Goal: Book appointment/travel/reservation

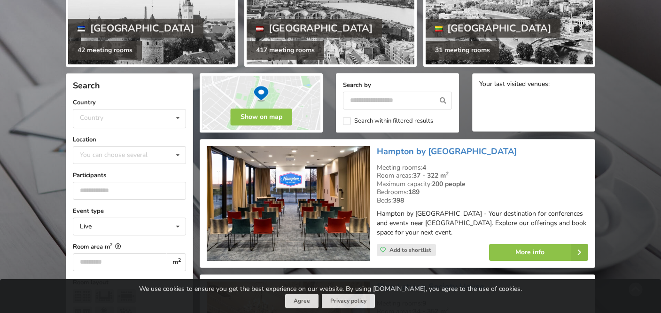
scroll to position [90, 0]
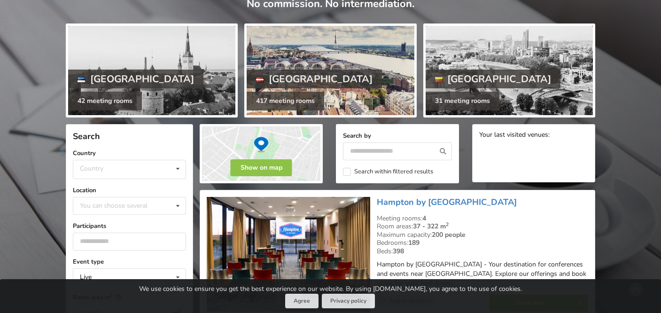
click at [269, 78] on div "[GEOGRAPHIC_DATA]" at bounding box center [314, 79] width 135 height 19
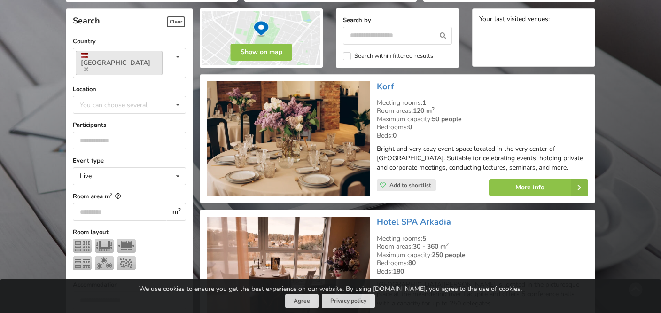
scroll to position [196, 0]
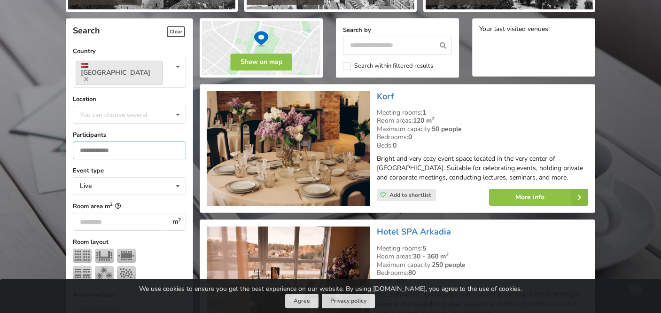
click at [159, 141] on input "number" at bounding box center [129, 150] width 113 height 18
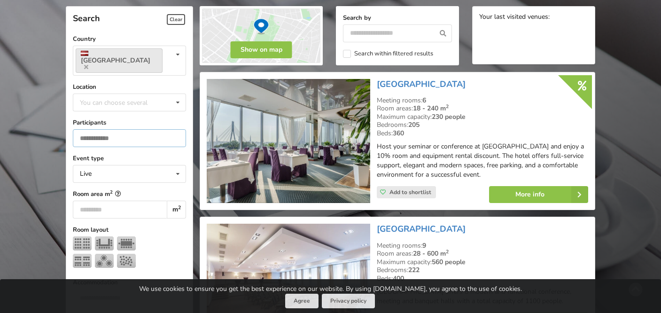
scroll to position [210, 0]
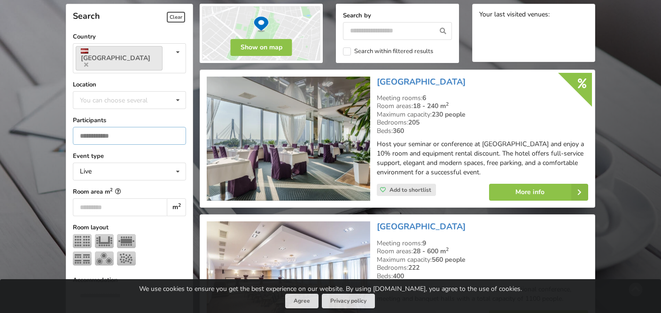
type input "*"
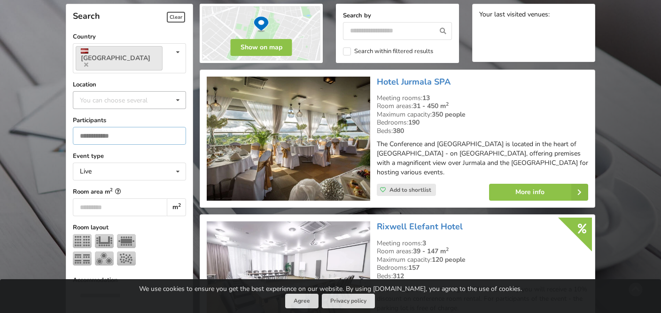
type input "**"
click at [121, 94] on div "You can choose several" at bounding box center [123, 99] width 91 height 11
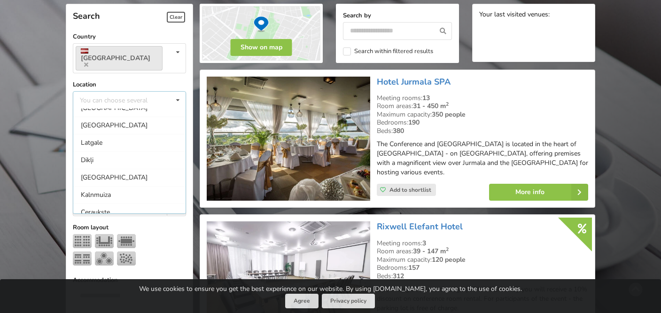
scroll to position [735, 0]
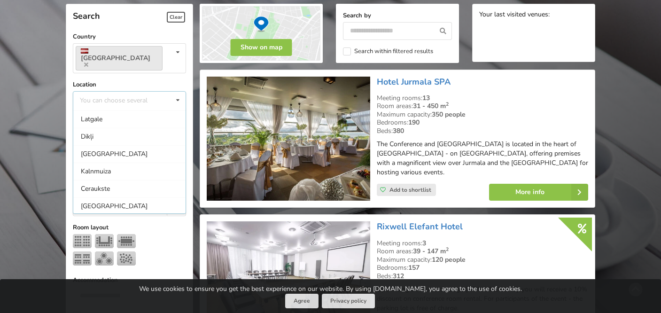
click at [168, 234] on div at bounding box center [129, 251] width 113 height 35
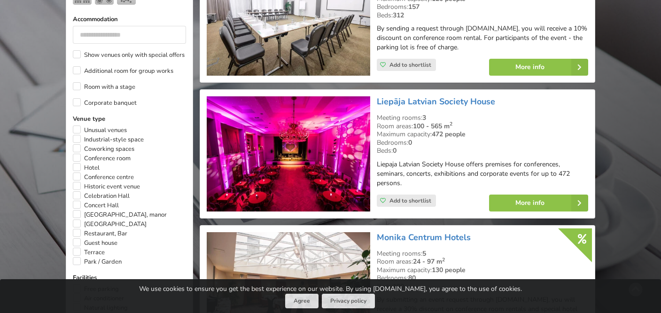
scroll to position [477, 0]
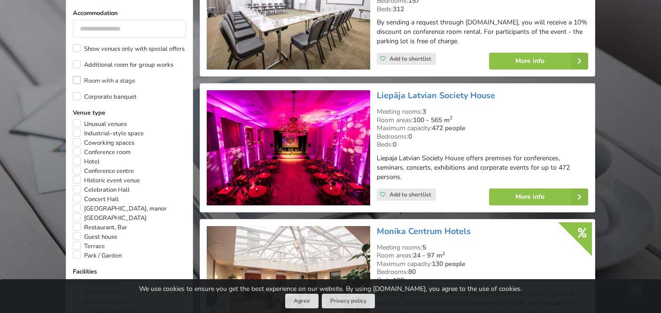
click at [80, 76] on label "Room with a stage" at bounding box center [104, 80] width 62 height 9
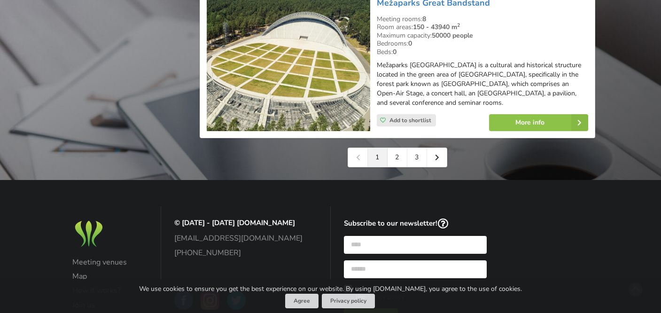
scroll to position [2210, 0]
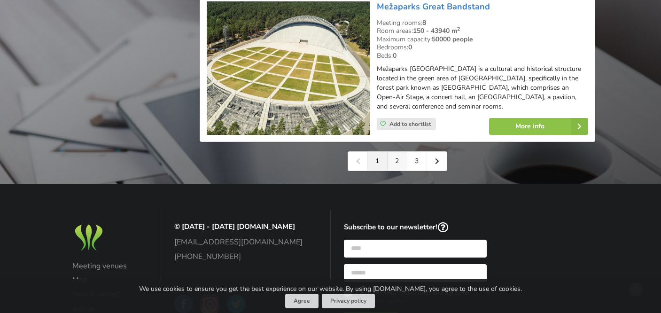
click at [396, 152] on link "2" at bounding box center [398, 161] width 20 height 19
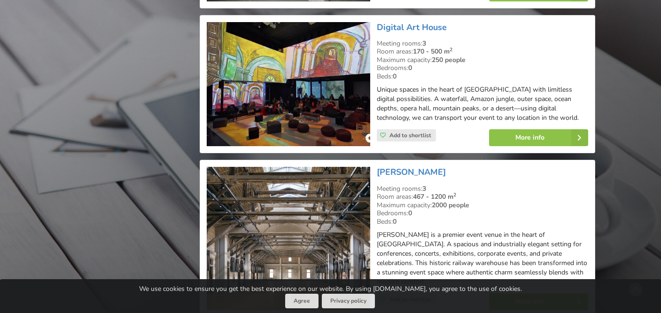
scroll to position [2133, 0]
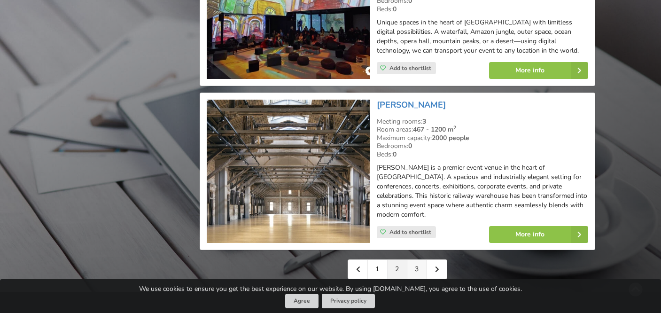
click at [420, 260] on link "3" at bounding box center [417, 269] width 20 height 19
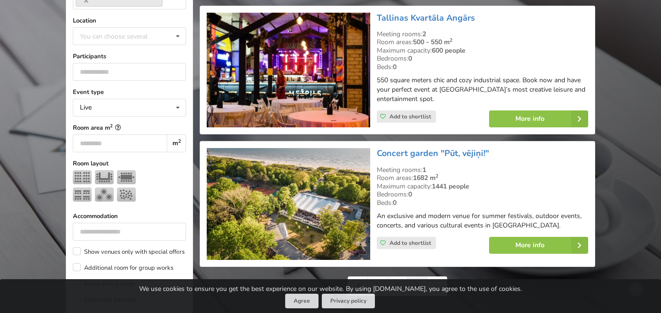
scroll to position [498, 0]
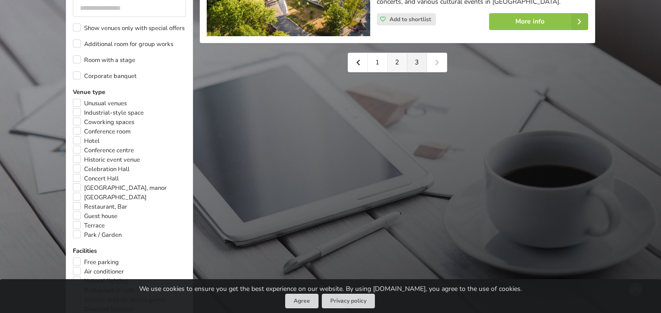
click at [396, 58] on link "2" at bounding box center [398, 62] width 20 height 19
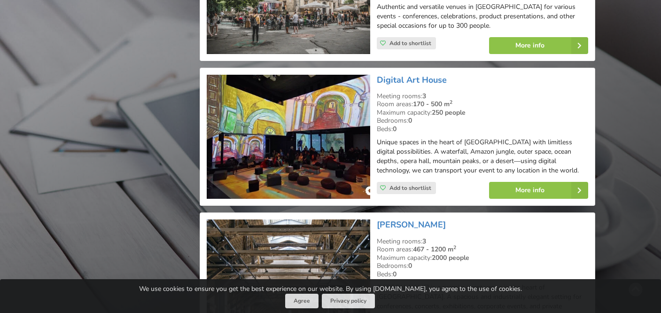
scroll to position [1970, 0]
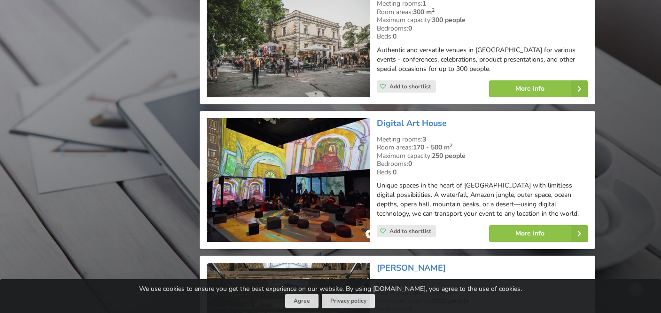
click at [419, 116] on div "Digital Art House Meeting rooms: 3 Room areas: 170 - 500 m 2 Maximum capacity: …" at bounding box center [482, 180] width 218 height 131
click at [419, 117] on link "Digital Art House" at bounding box center [412, 122] width 70 height 11
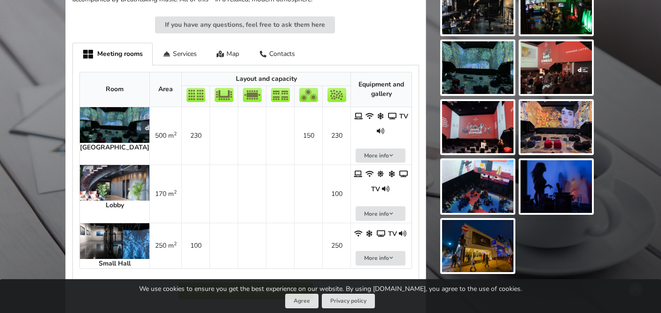
scroll to position [428, 0]
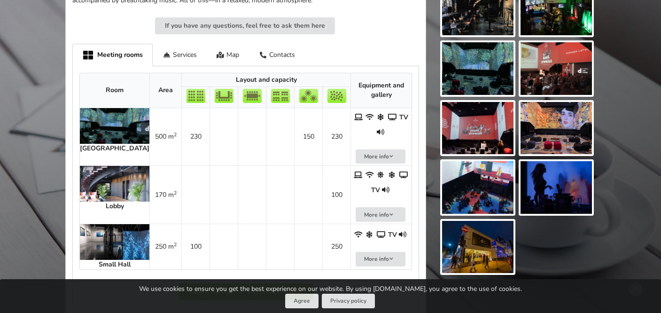
click at [108, 224] on img at bounding box center [115, 242] width 70 height 36
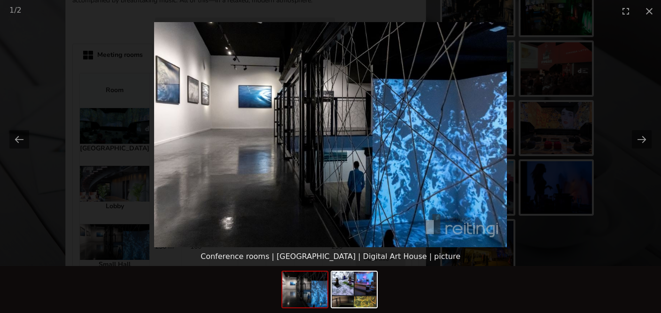
scroll to position [0, 0]
click at [366, 142] on img at bounding box center [330, 134] width 353 height 225
